Goal: Information Seeking & Learning: Learn about a topic

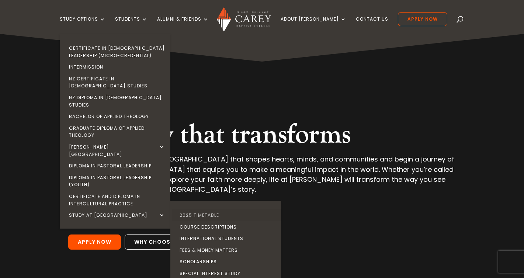
click at [202, 210] on link "2025 Timetable" at bounding box center [227, 216] width 111 height 12
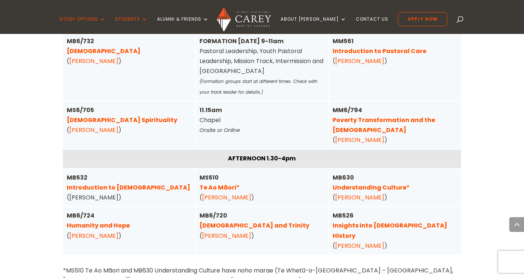
scroll to position [1913, 0]
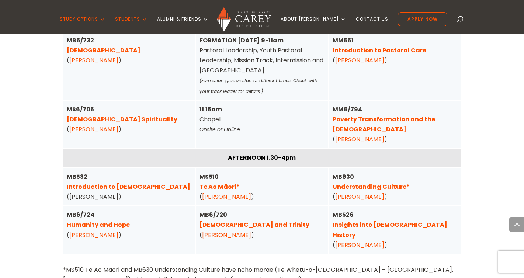
click at [383, 183] on link "Understanding Culture*" at bounding box center [371, 187] width 77 height 8
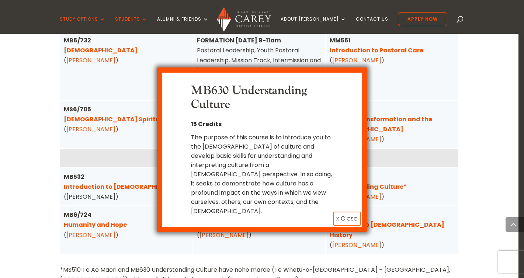
click at [345, 212] on button "x Close" at bounding box center [346, 219] width 27 height 14
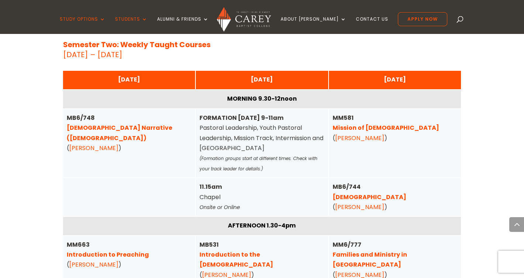
scroll to position [2467, 0]
